Goal: Task Accomplishment & Management: Use online tool/utility

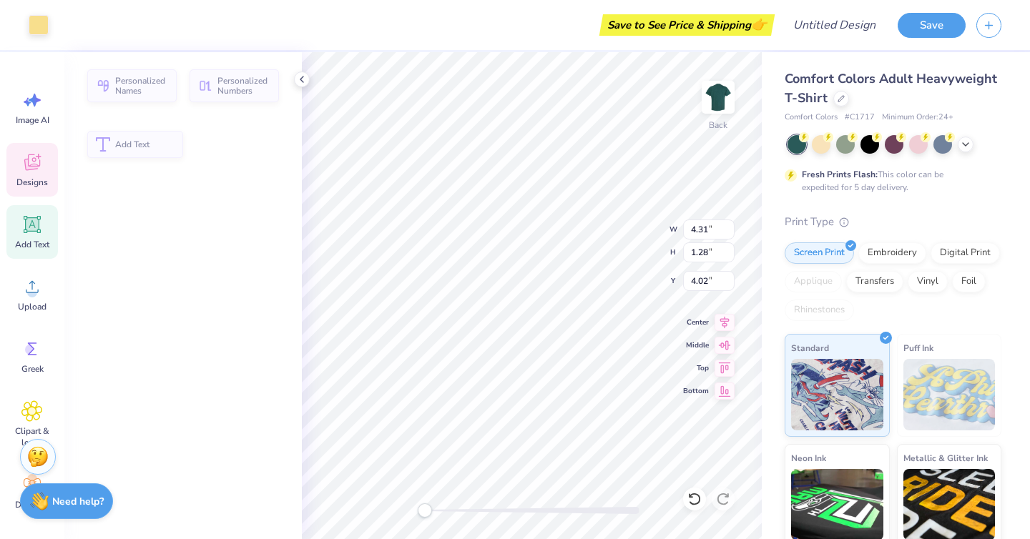
type input "4.31"
type input "1.28"
type input "4.02"
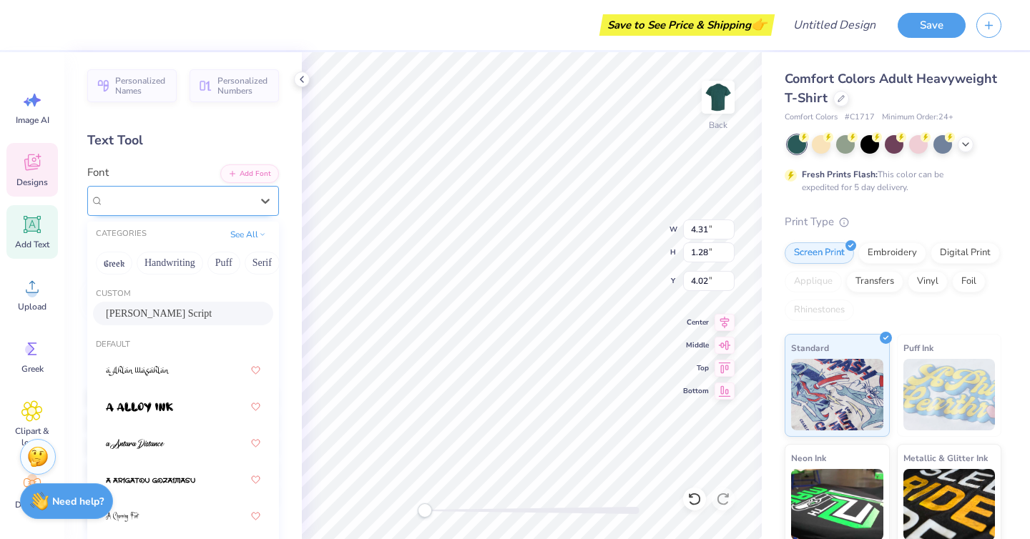
click at [183, 197] on div "[PERSON_NAME] Script" at bounding box center [177, 201] width 150 height 22
click at [160, 151] on div "Personalized Names Personalized Numbers Text Tool Add Font Font option [PERSON_…" at bounding box center [182, 295] width 237 height 487
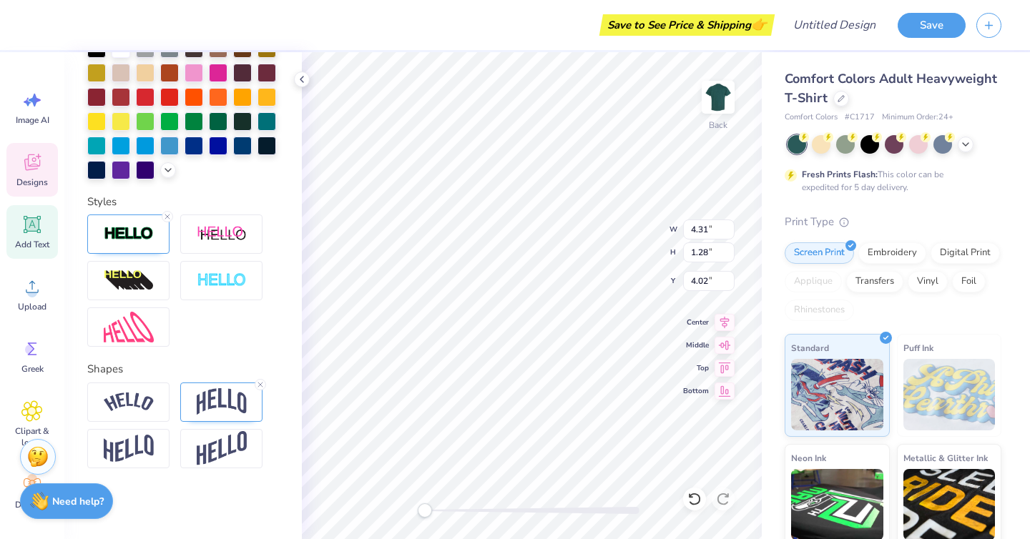
scroll to position [0, 5]
type textarea "Phi Alpha Delta"
click at [605, 253] on div "Back W 4.31 4.31 " H 1.28 1.28 " Y 4.02 4.02 " Center Middle Top Bottom" at bounding box center [532, 295] width 460 height 487
type input "7.35"
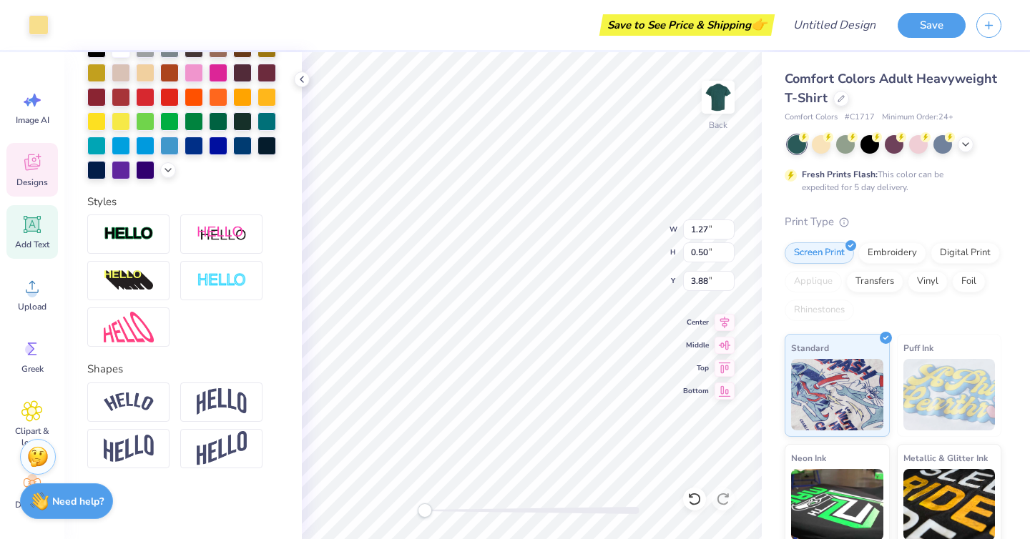
type input "1.27"
type input "4.14"
type input "1.27"
type input "0.50"
type input "3.89"
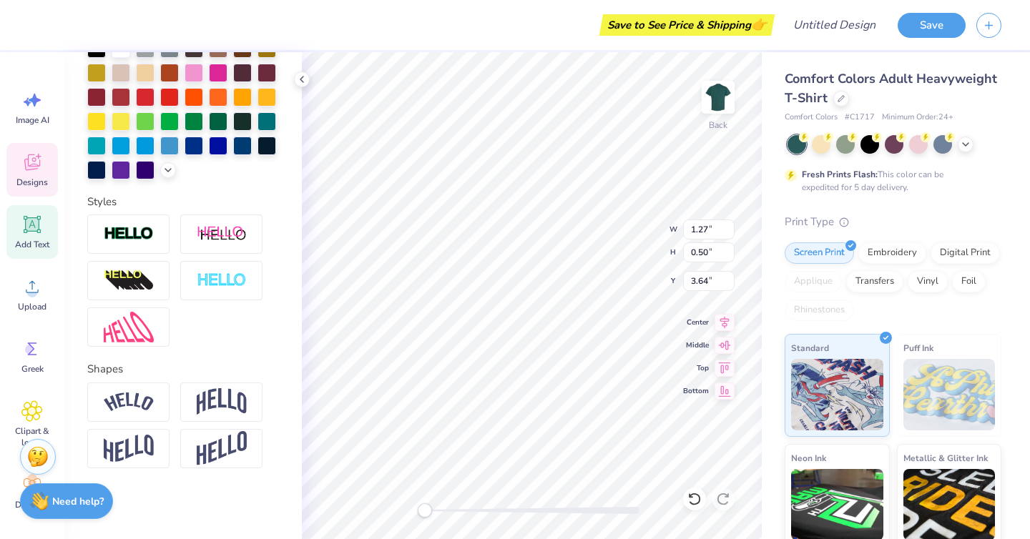
type input "7.35"
type input "1.27"
type input "4.14"
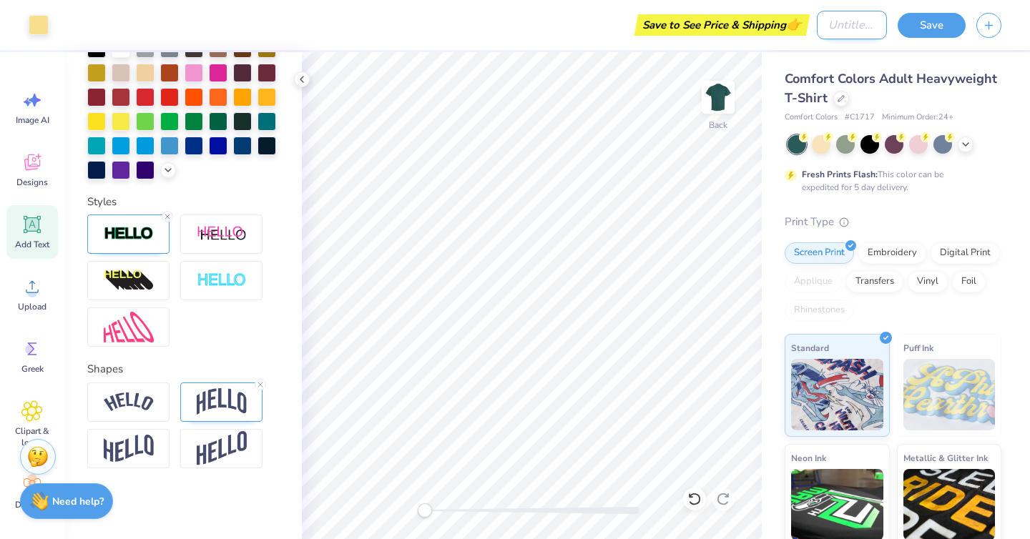
click at [792, 29] on div "Art colors Save to See Price & Shipping 👉 Design Title Save" at bounding box center [515, 25] width 1030 height 50
click at [846, 23] on input "Design Title" at bounding box center [852, 25] width 70 height 29
type input "A"
type input "PAD MERCH"
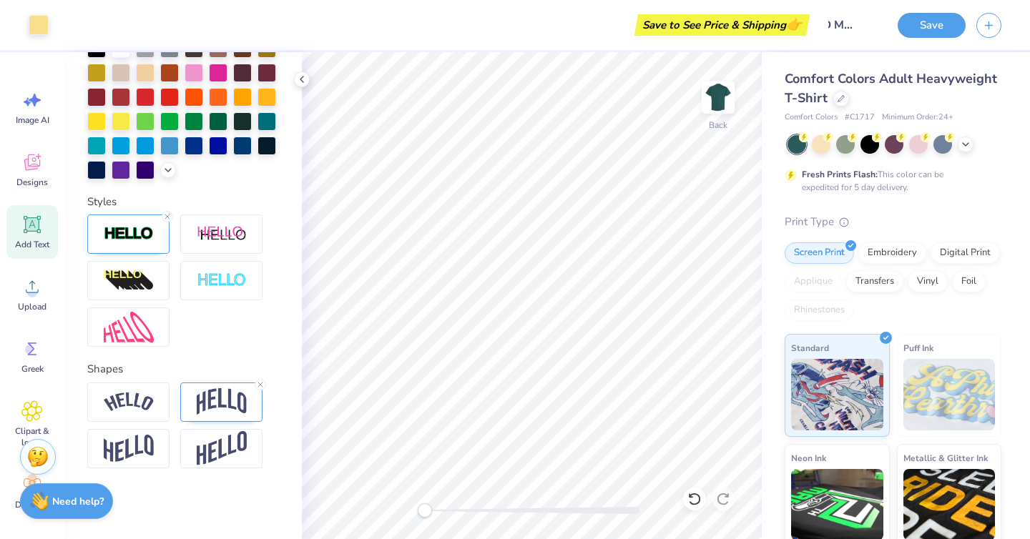
scroll to position [0, 0]
click at [928, 11] on div "Save" at bounding box center [964, 25] width 132 height 50
click at [928, 14] on button "Save" at bounding box center [932, 23] width 68 height 25
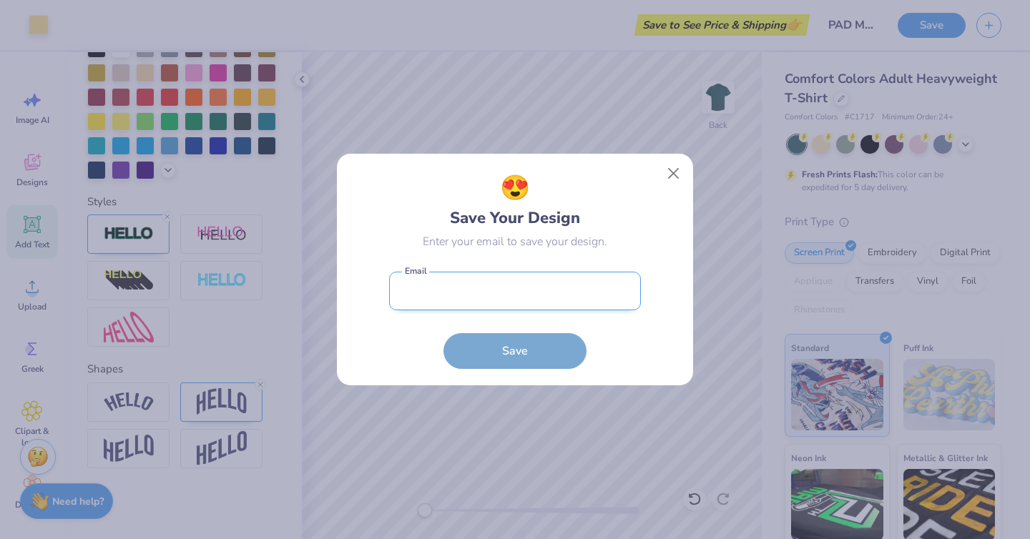
click at [556, 282] on input "email" at bounding box center [515, 291] width 252 height 39
drag, startPoint x: 514, startPoint y: 306, endPoint x: 375, endPoint y: 295, distance: 139.2
click at [375, 295] on div "😍 Save Your Design Enter your email to save your design. alondraegarci Email mu…" at bounding box center [515, 270] width 324 height 200
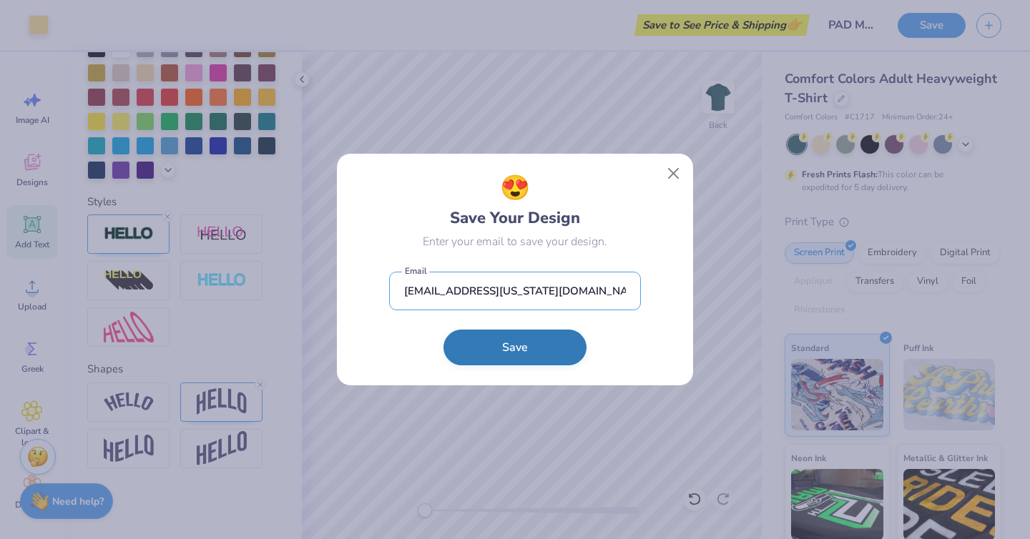
type input "[EMAIL_ADDRESS][US_STATE][DOMAIN_NAME]"
click at [480, 351] on button "Save" at bounding box center [515, 348] width 143 height 36
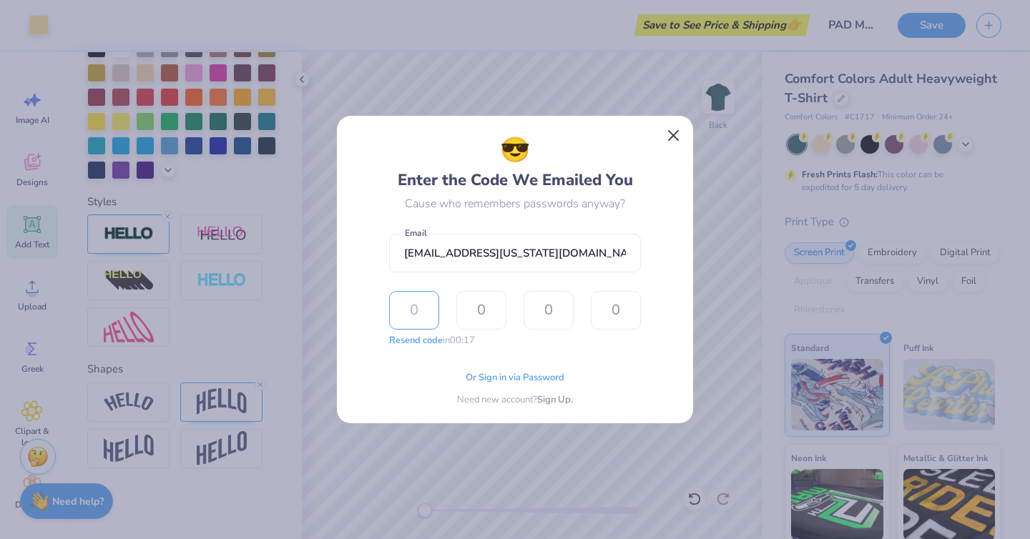
paste input "5693"
type input "5"
type input "6"
type input "9"
type input "3"
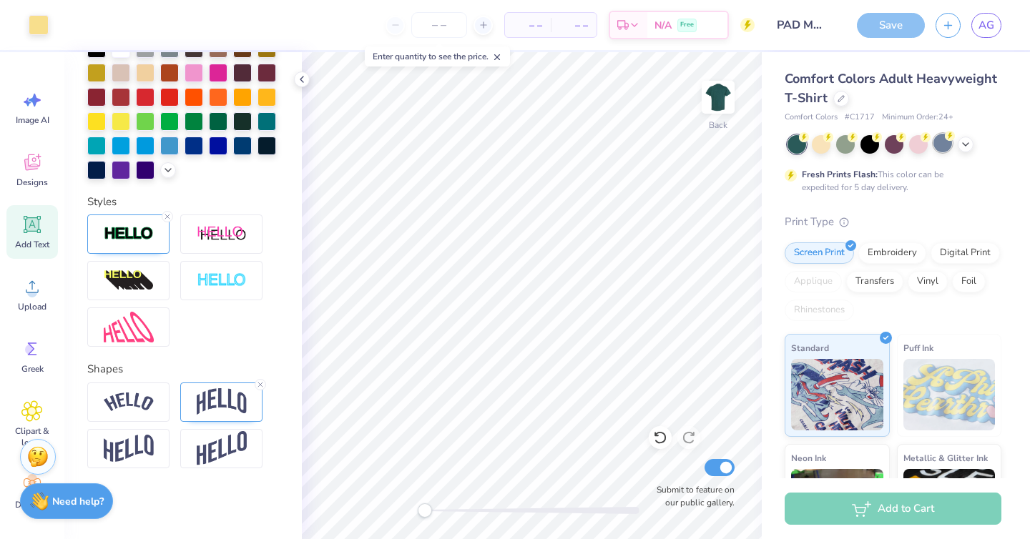
click at [939, 135] on div at bounding box center [943, 143] width 19 height 19
click at [941, 137] on div at bounding box center [943, 143] width 19 height 19
click at [948, 142] on div at bounding box center [943, 143] width 19 height 19
click at [971, 142] on div at bounding box center [966, 143] width 16 height 16
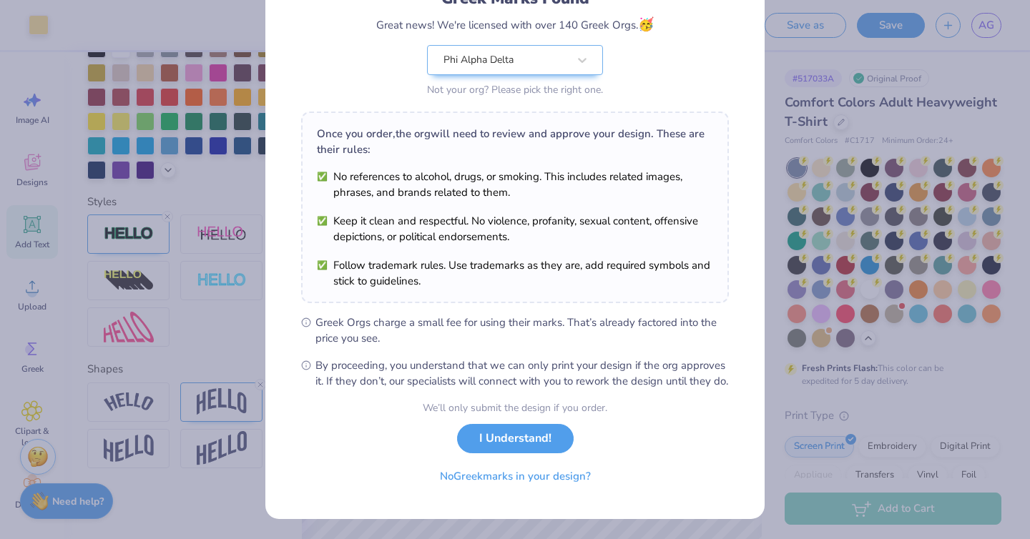
scroll to position [129, 0]
click at [517, 437] on button "I Understand!" at bounding box center [515, 435] width 117 height 29
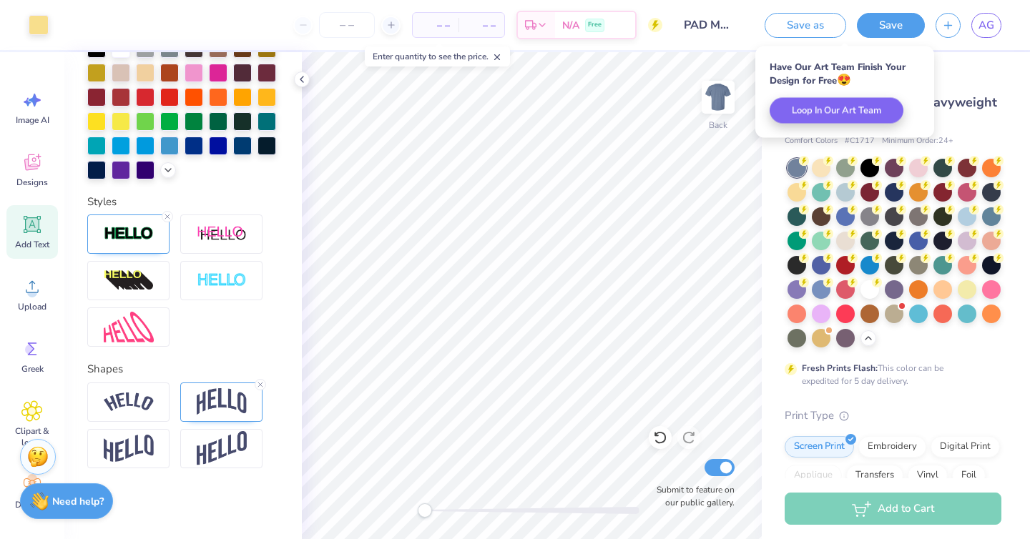
scroll to position [0, 0]
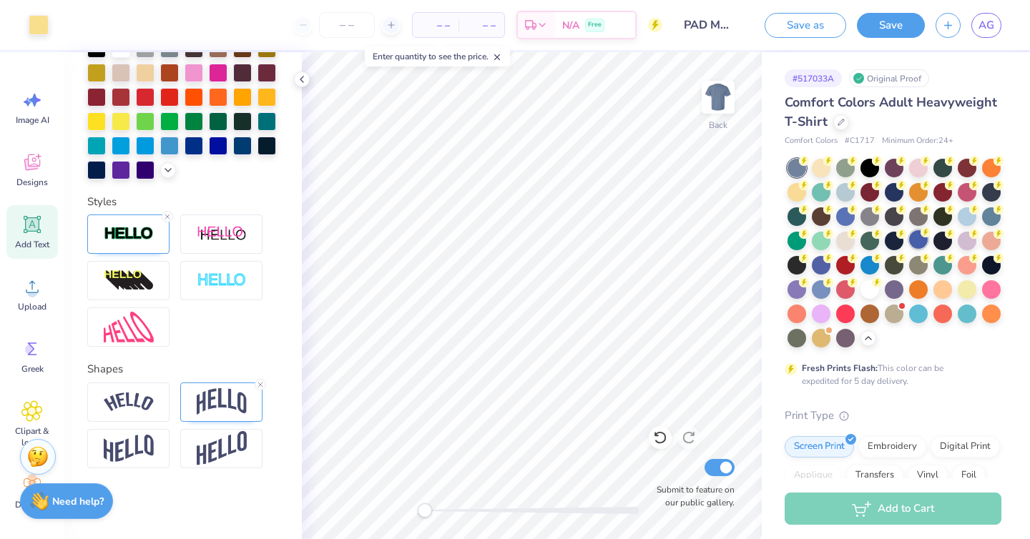
click at [918, 243] on div at bounding box center [918, 239] width 19 height 19
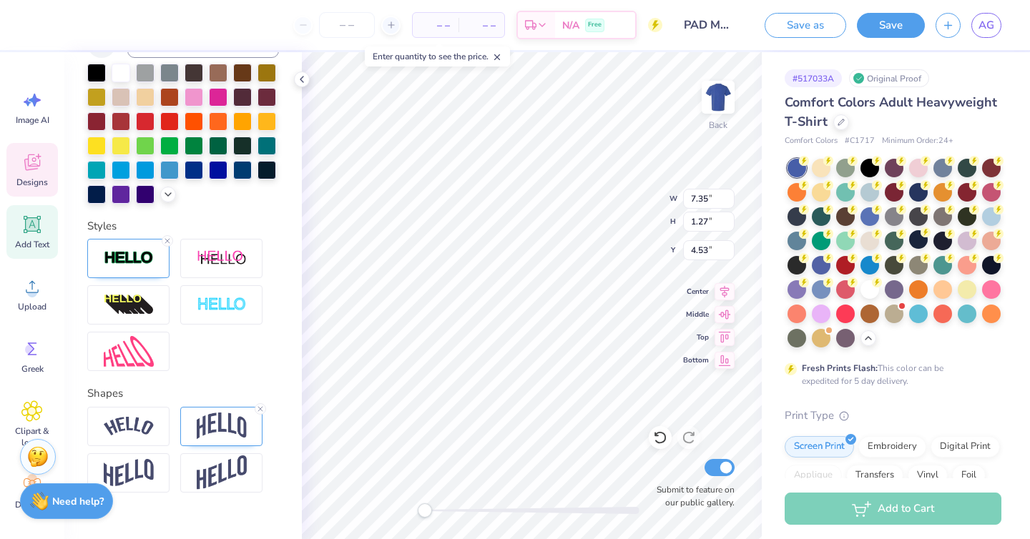
scroll to position [297, 0]
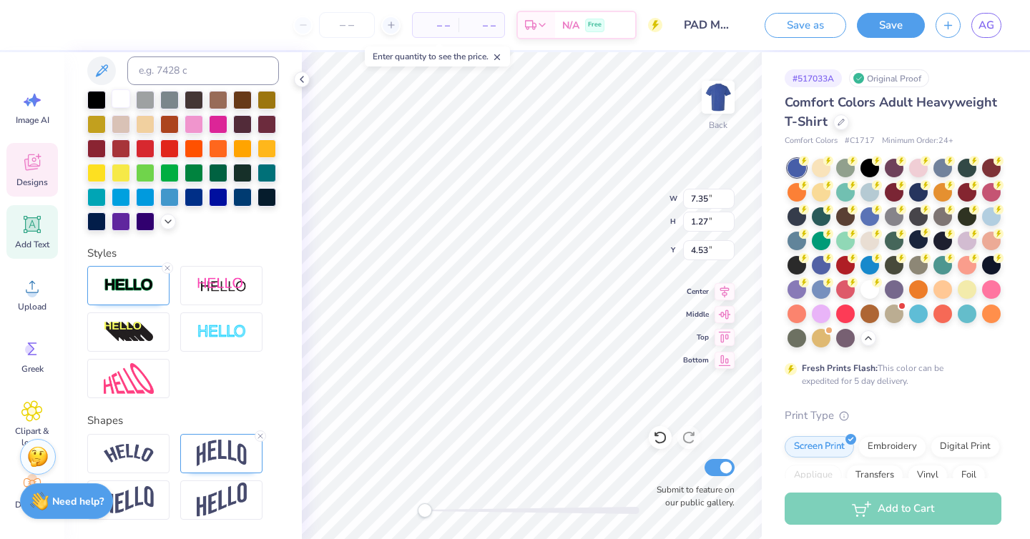
click at [112, 106] on div at bounding box center [121, 98] width 19 height 19
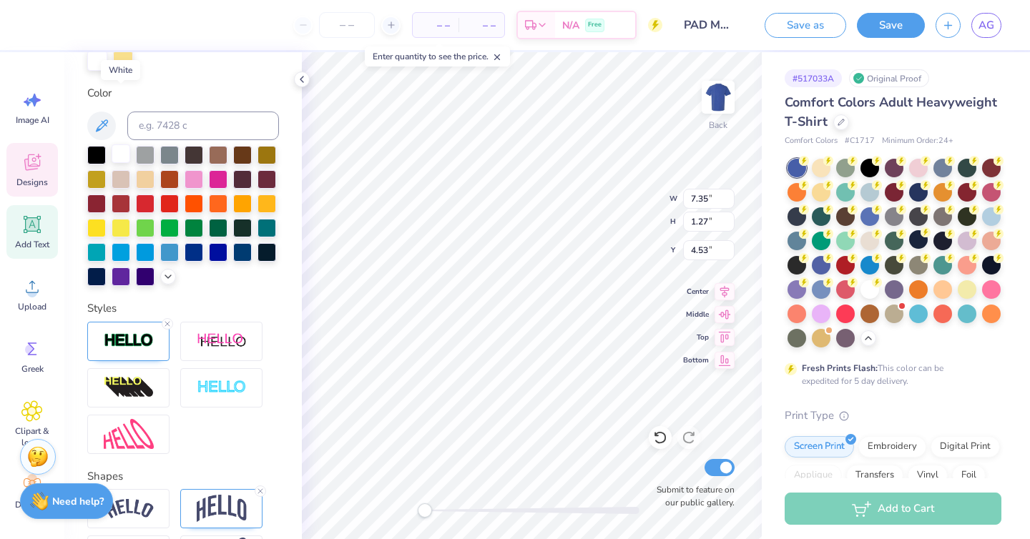
scroll to position [353, 0]
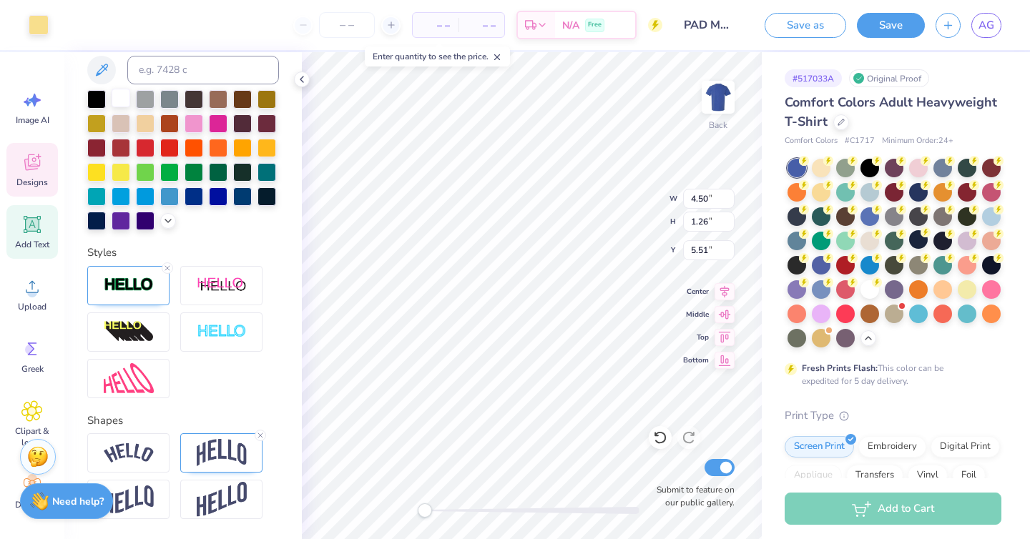
click at [121, 99] on div at bounding box center [121, 98] width 19 height 19
type input "1.27"
type input "0.50"
type input "3.64"
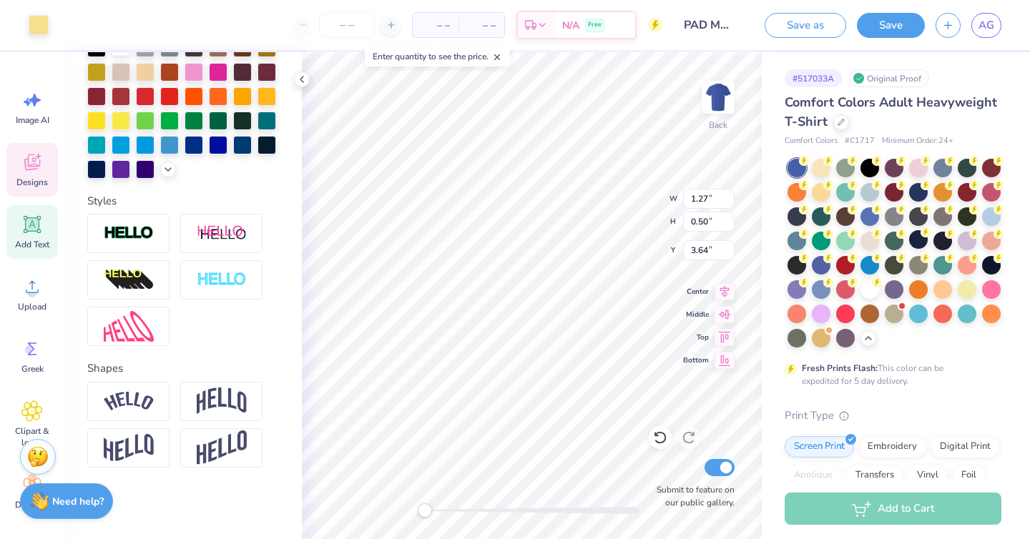
scroll to position [297, 0]
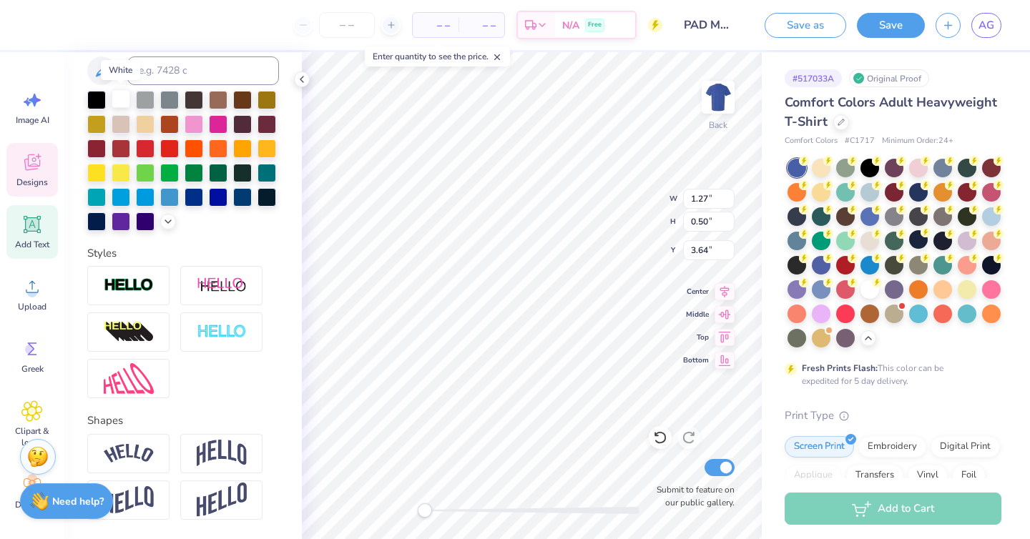
click at [112, 90] on div at bounding box center [121, 98] width 19 height 19
type input "4.50"
type input "1.26"
type input "5.51"
click at [122, 97] on div at bounding box center [121, 98] width 19 height 19
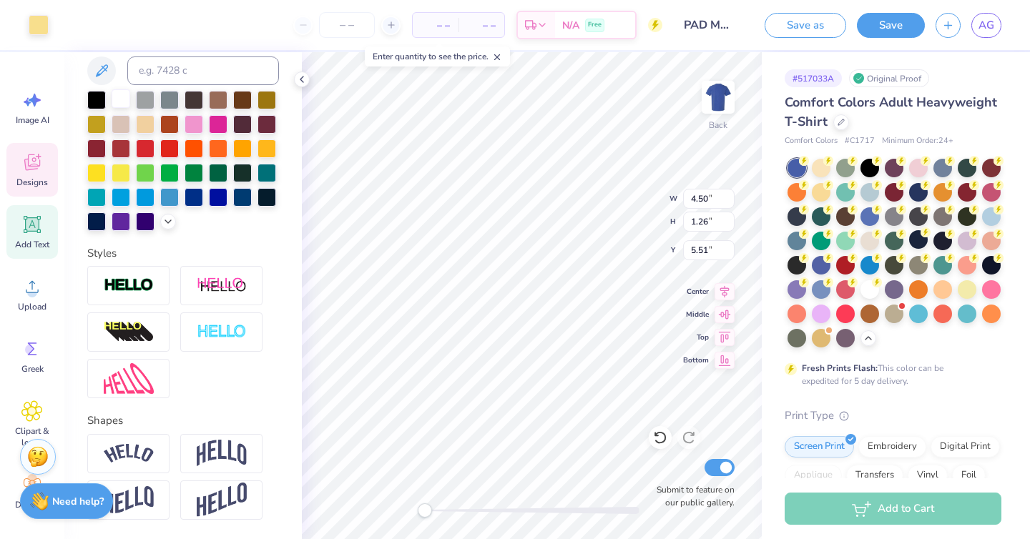
click at [113, 96] on div at bounding box center [121, 98] width 19 height 19
click at [119, 99] on div at bounding box center [121, 98] width 19 height 19
click at [39, 32] on div at bounding box center [39, 24] width 20 height 20
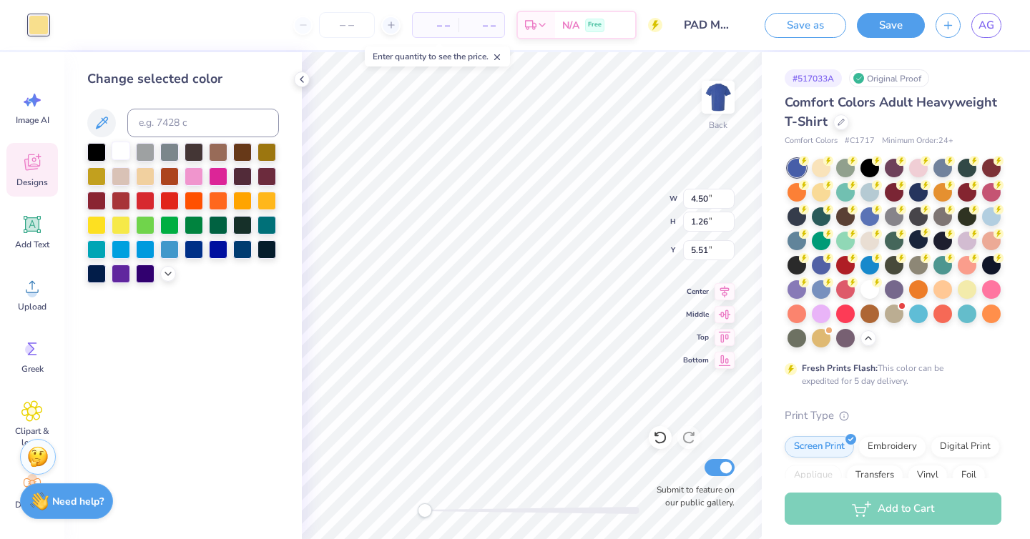
click at [117, 154] on div at bounding box center [121, 151] width 19 height 19
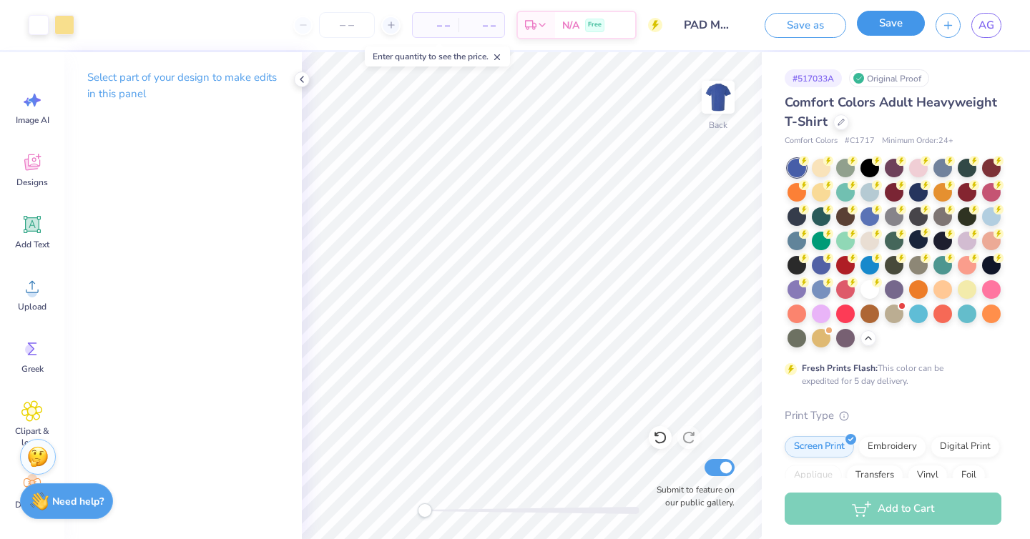
click at [876, 29] on button "Save" at bounding box center [891, 23] width 68 height 25
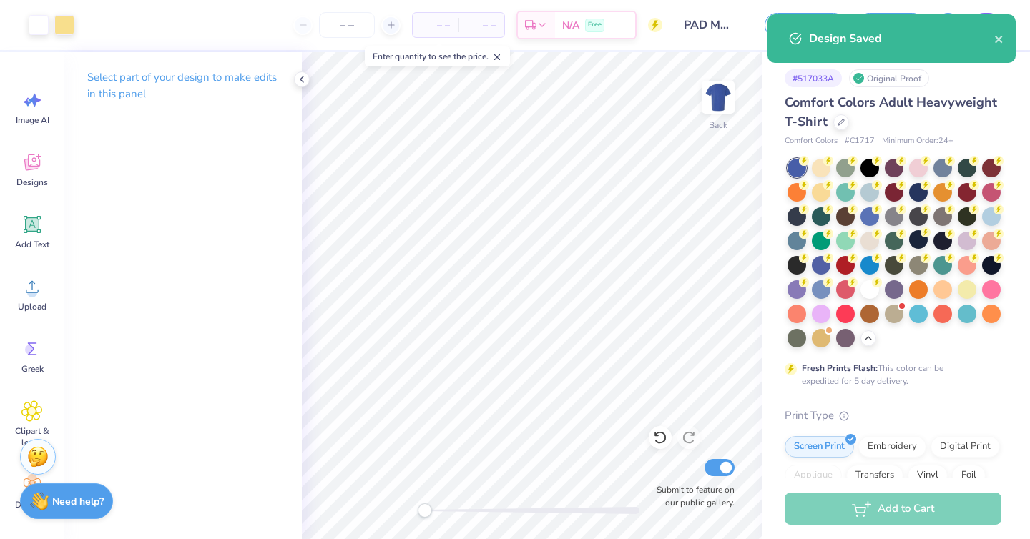
click at [1015, 28] on div "Design Saved" at bounding box center [892, 38] width 248 height 49
click at [1006, 34] on div "Design Saved" at bounding box center [892, 38] width 248 height 49
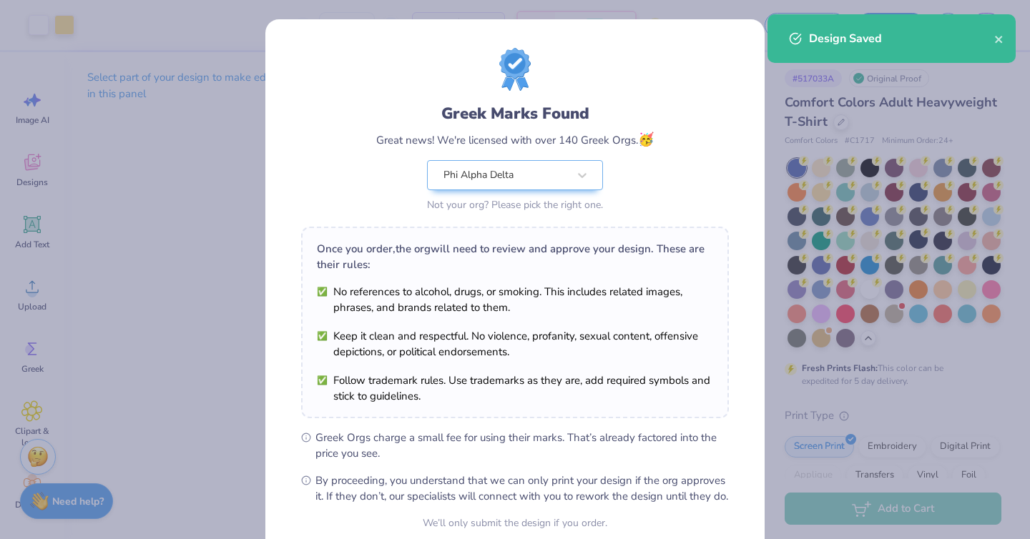
click at [215, 122] on div "Greek Marks Found Great news! We're licensed with over 140 Greek Orgs. 🥳 Phi Al…" at bounding box center [515, 269] width 1030 height 539
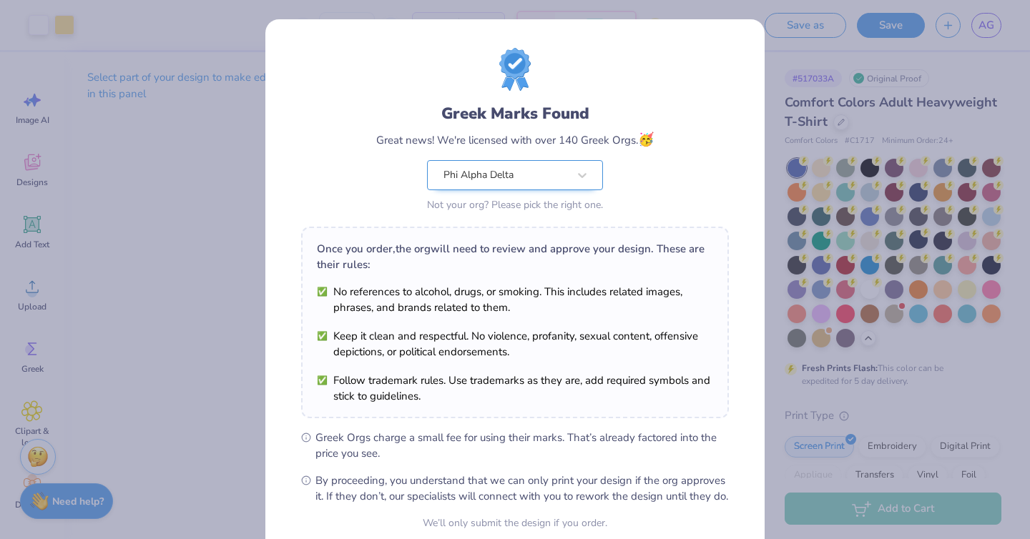
click at [490, 180] on div "Phi Alpha Delta" at bounding box center [505, 175] width 127 height 29
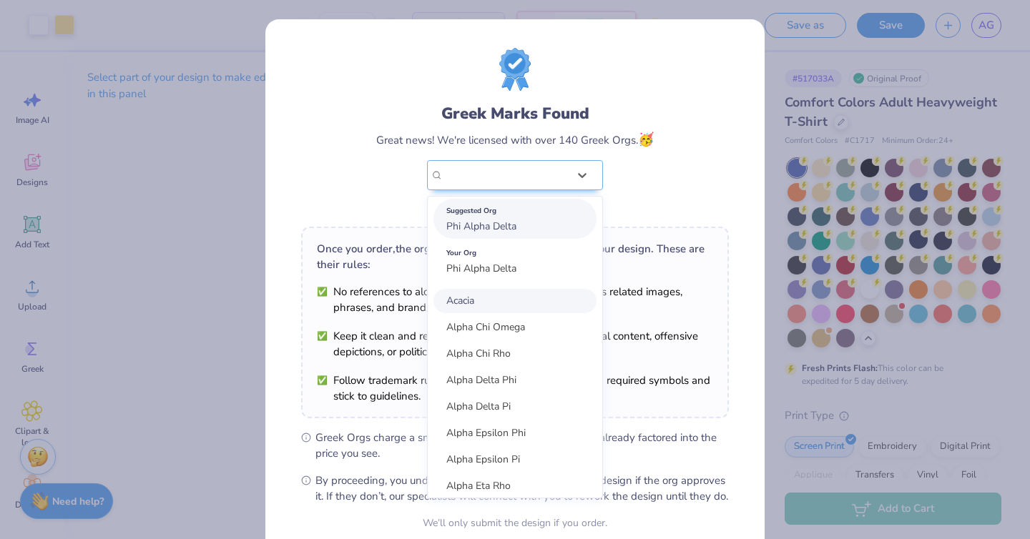
click at [497, 226] on span "Phi Alpha Delta" at bounding box center [481, 227] width 70 height 14
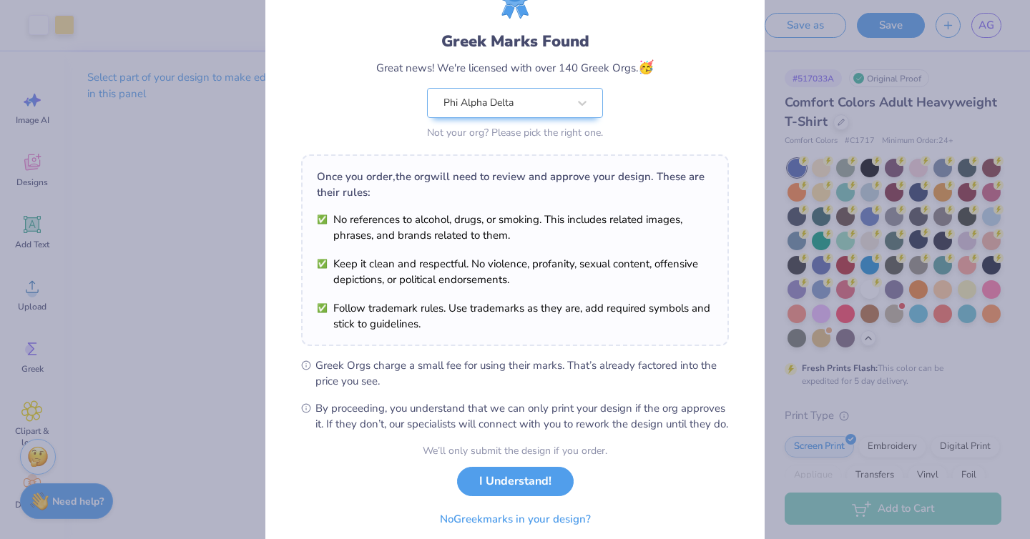
scroll to position [130, 0]
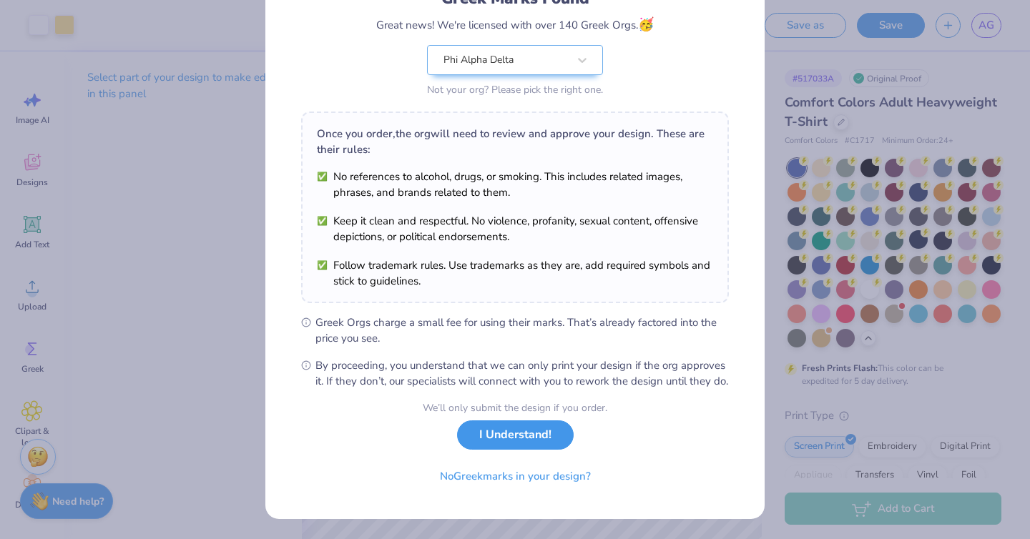
click at [534, 429] on button "I Understand!" at bounding box center [515, 435] width 117 height 29
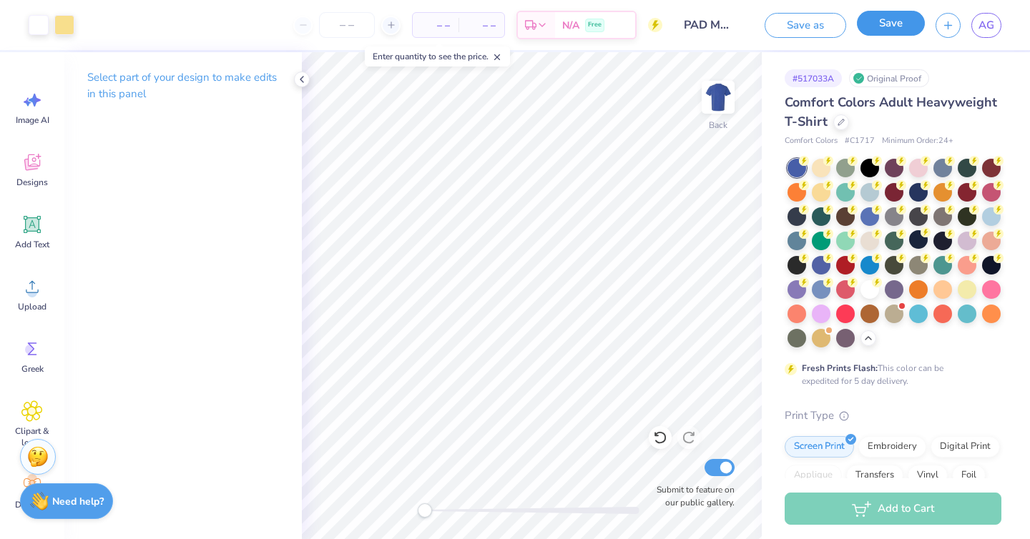
click at [876, 26] on button "Save" at bounding box center [891, 23] width 68 height 25
click at [498, 63] on div "Enter quantity to see the price." at bounding box center [437, 56] width 145 height 20
click at [308, 82] on div at bounding box center [302, 80] width 16 height 16
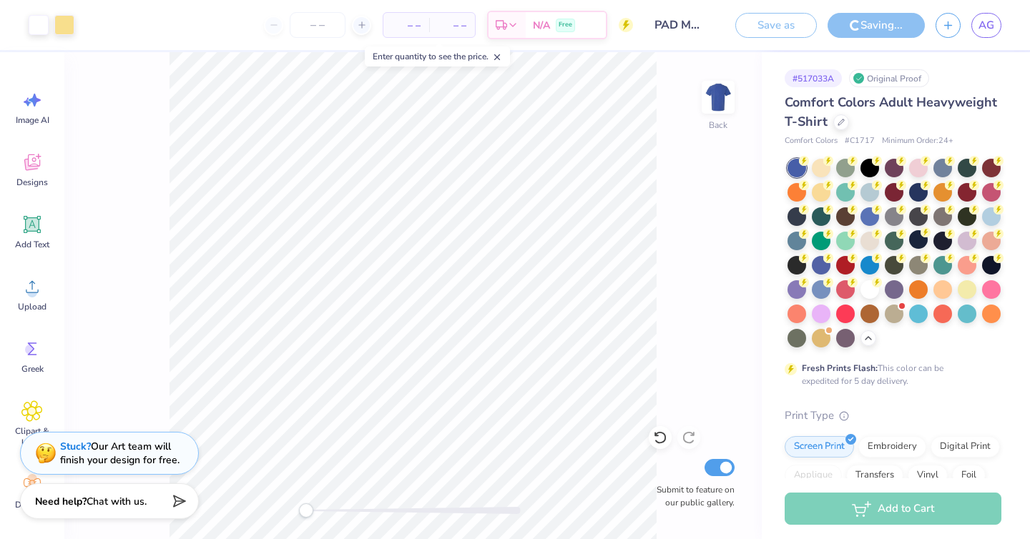
click at [500, 55] on line at bounding box center [497, 57] width 5 height 5
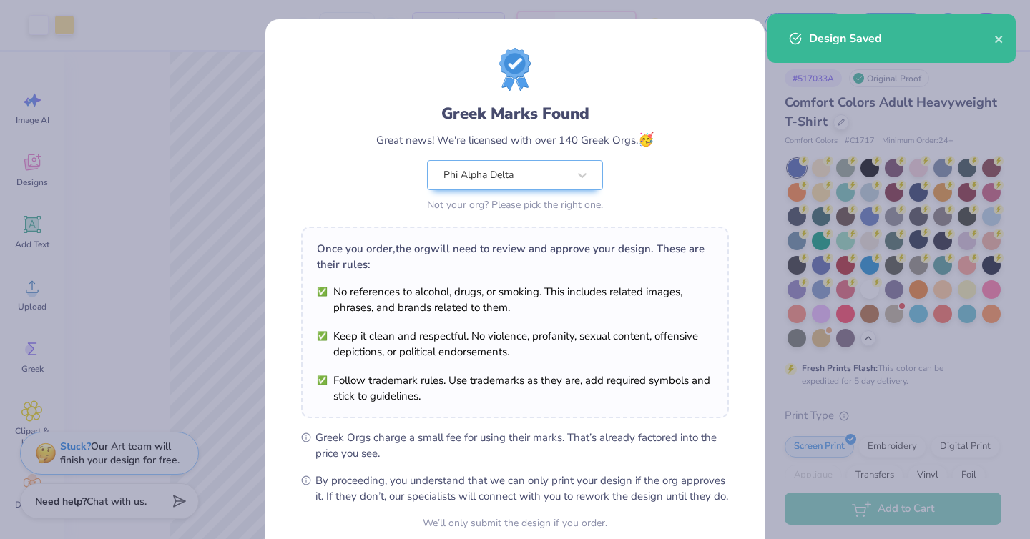
scroll to position [130, 0]
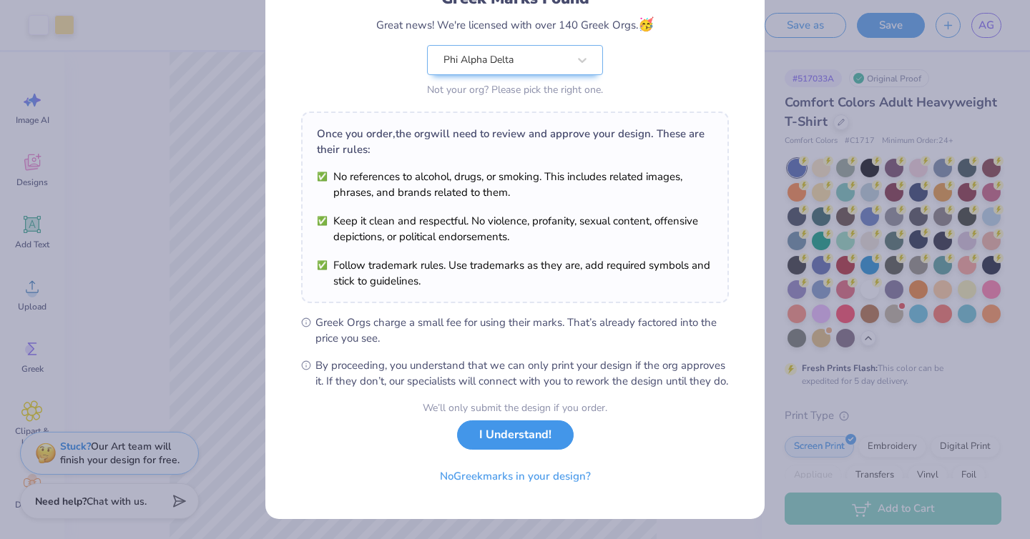
click at [542, 441] on button "I Understand!" at bounding box center [515, 435] width 117 height 29
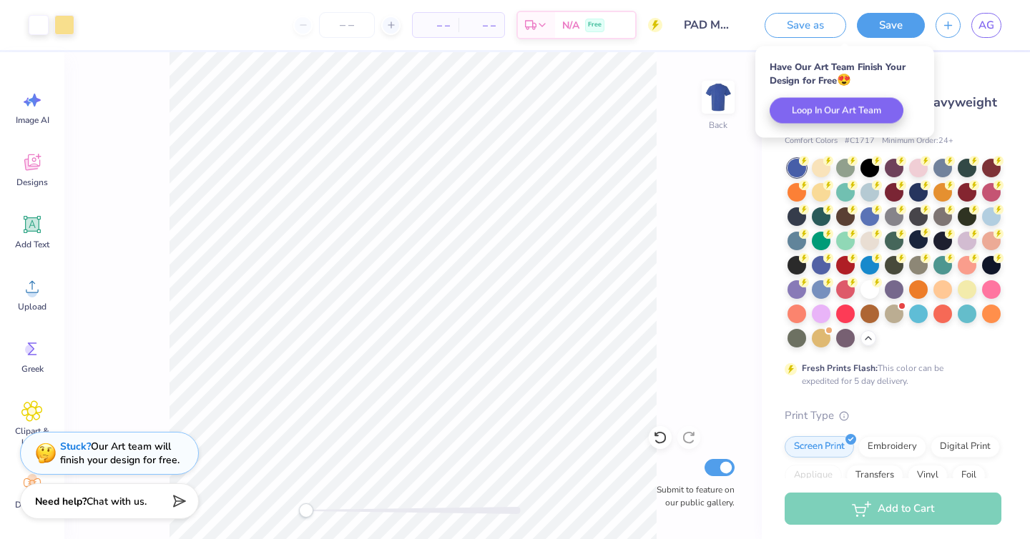
scroll to position [0, 0]
click at [696, 25] on input "PAD MERCH" at bounding box center [708, 25] width 70 height 29
click at [994, 34] on link "AG" at bounding box center [986, 25] width 30 height 25
